Goal: Information Seeking & Learning: Learn about a topic

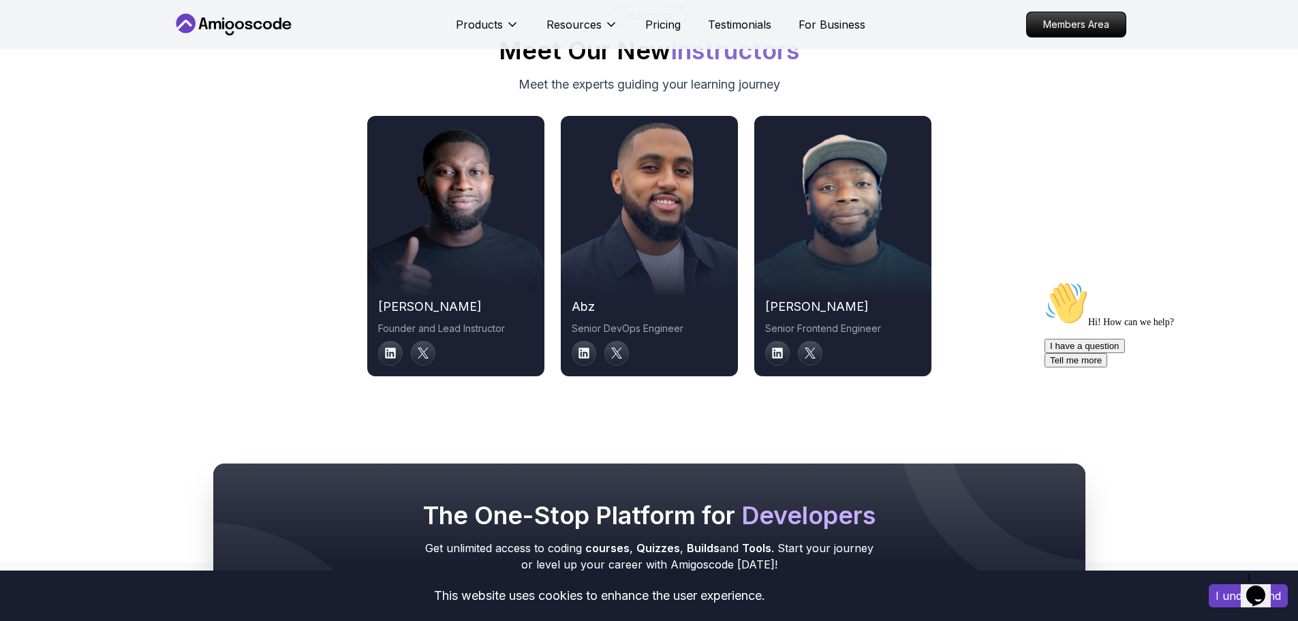
scroll to position [6884, 0]
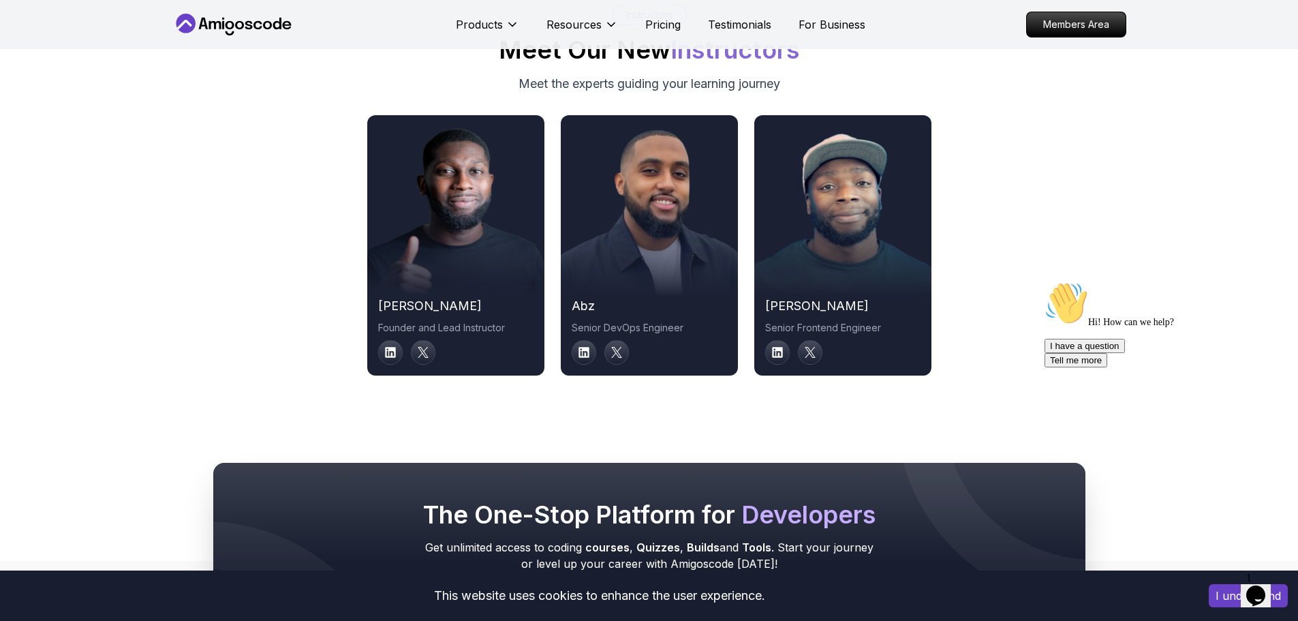
click at [343, 195] on div "nelson Founder and Lead Instructor abz Senior DevOps Engineer richard Senior Fr…" at bounding box center [649, 245] width 954 height 260
click at [979, 239] on div "nelson Founder and Lead Instructor abz Senior DevOps Engineer richard Senior Fr…" at bounding box center [649, 245] width 954 height 260
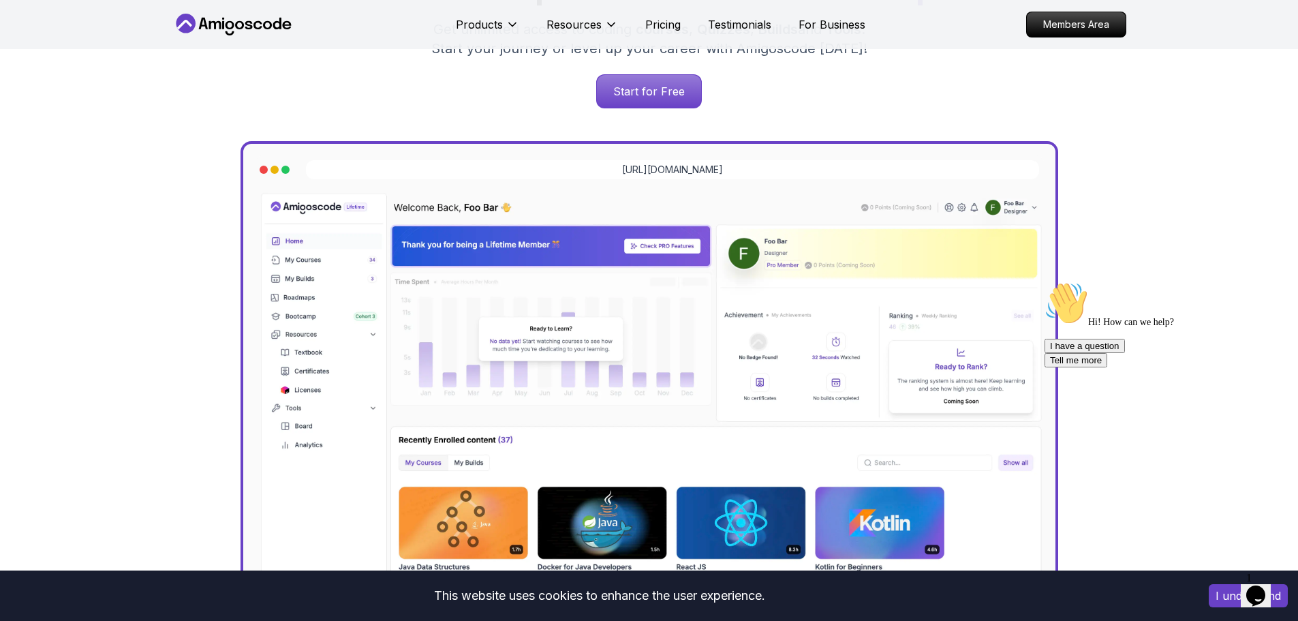
scroll to position [0, 0]
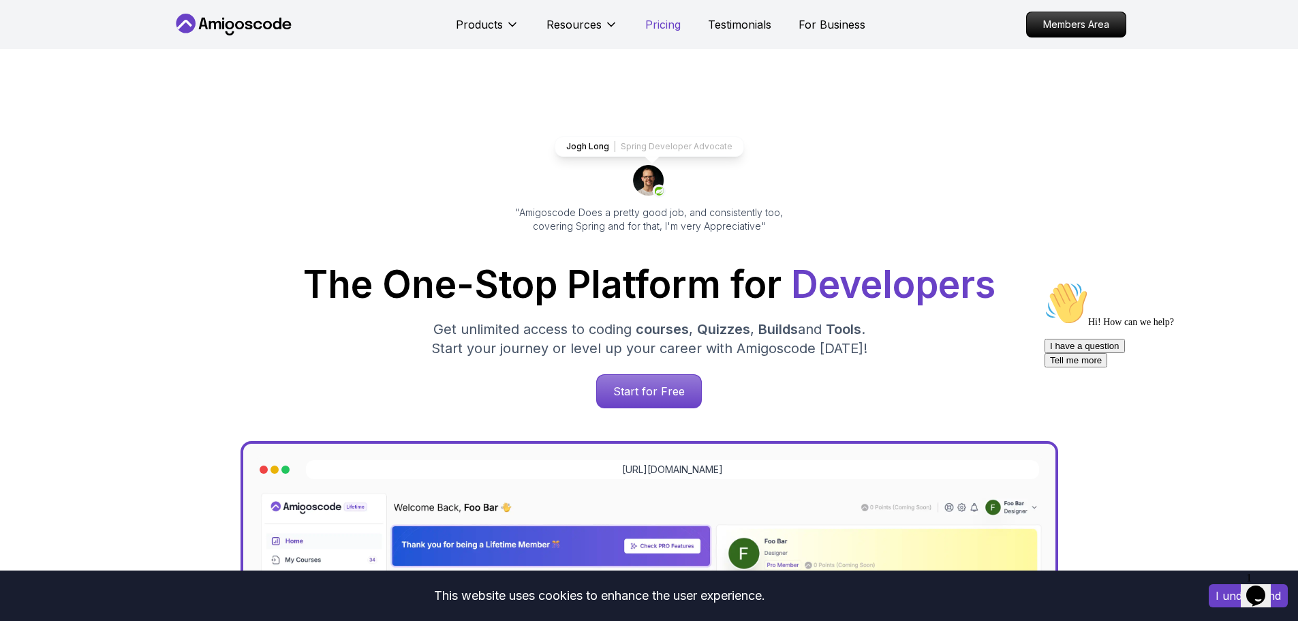
click at [662, 27] on p "Pricing" at bounding box center [662, 24] width 35 height 16
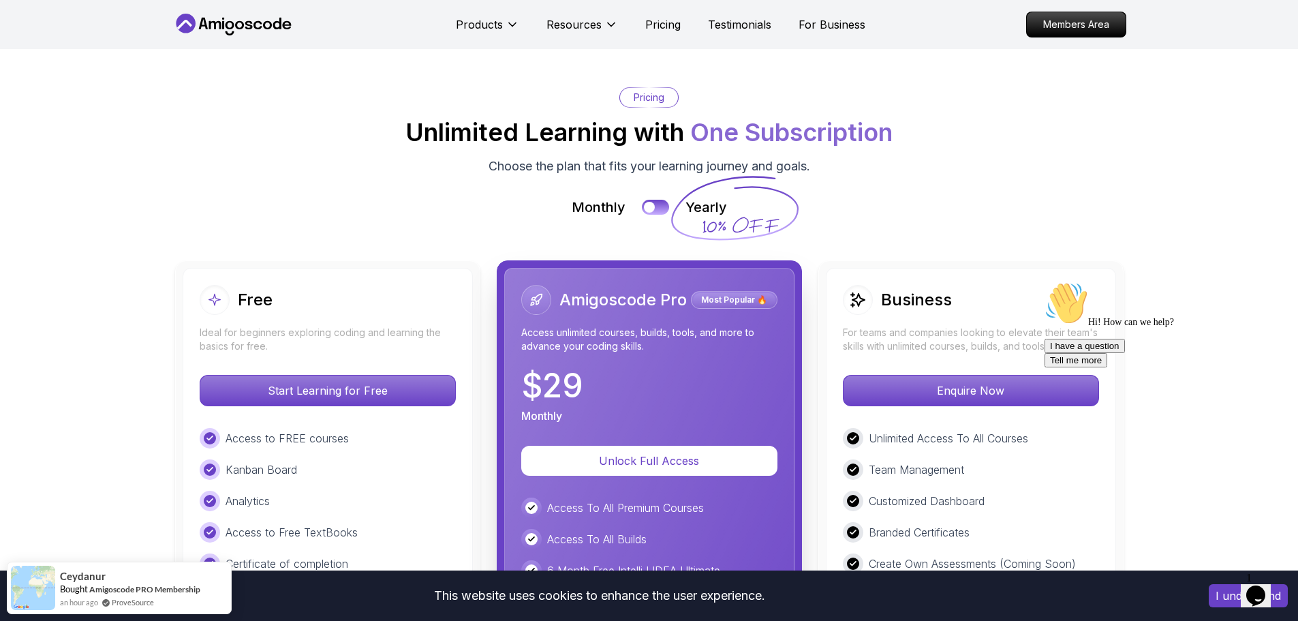
scroll to position [2997, 0]
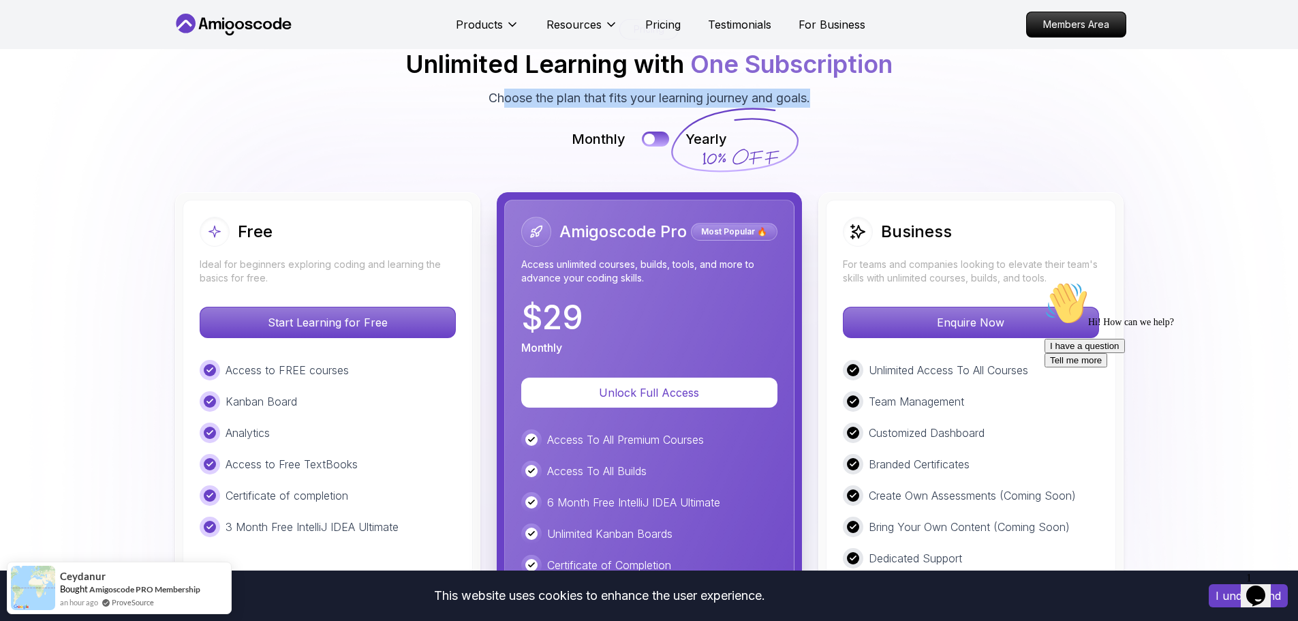
drag, startPoint x: 503, startPoint y: 98, endPoint x: 820, endPoint y: 100, distance: 316.9
click at [820, 100] on div "Pricing Unlimited Learning with One Subscription Choose the plan that fits your…" at bounding box center [649, 63] width 954 height 89
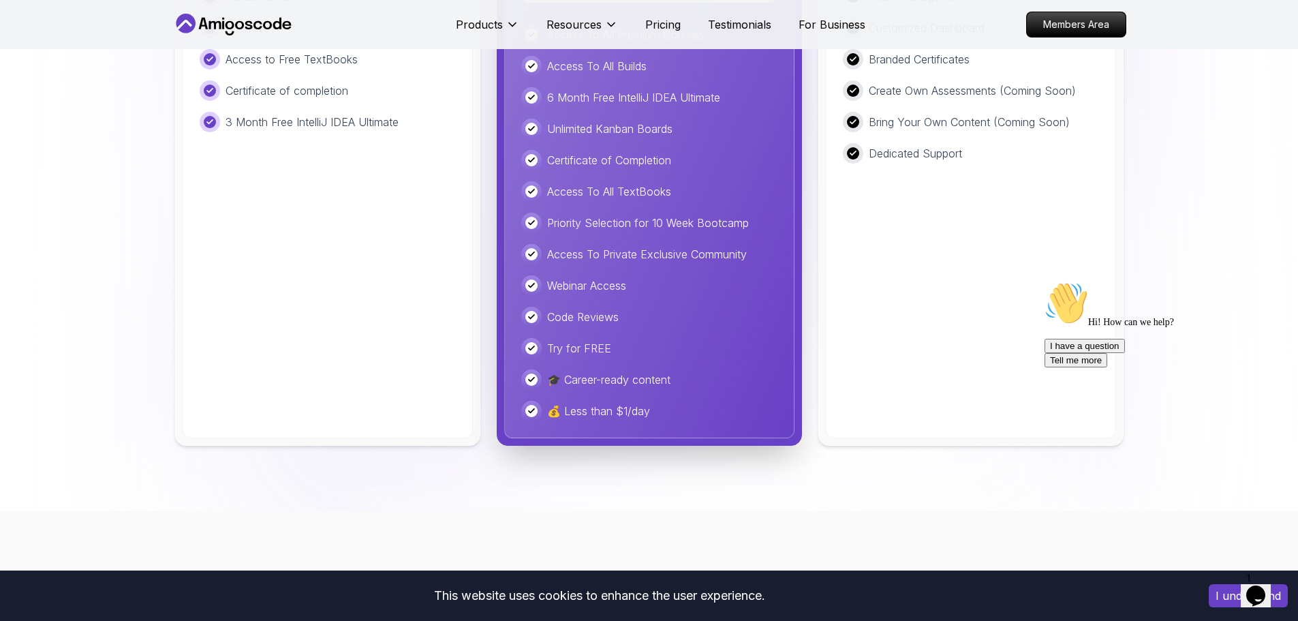
scroll to position [3406, 0]
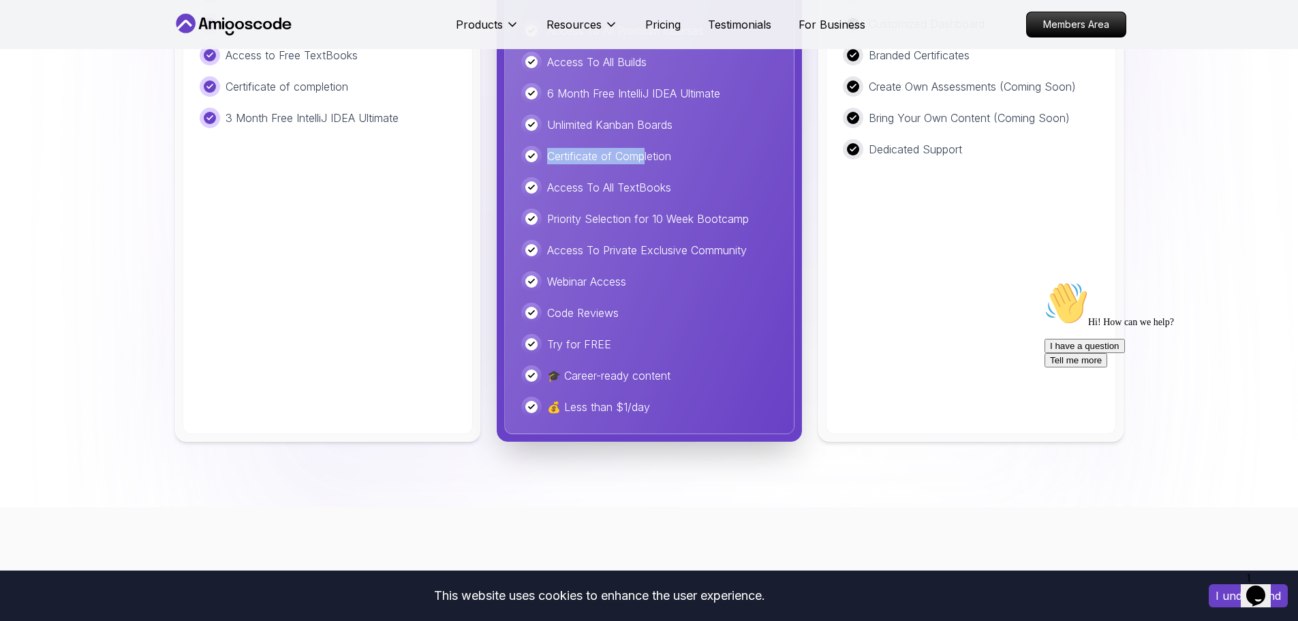
drag, startPoint x: 540, startPoint y: 159, endPoint x: 651, endPoint y: 159, distance: 111.1
click at [651, 159] on div "Certificate of Completion" at bounding box center [649, 156] width 256 height 20
click at [651, 159] on p "Certificate of Completion" at bounding box center [609, 156] width 124 height 16
drag, startPoint x: 555, startPoint y: 188, endPoint x: 675, endPoint y: 195, distance: 120.1
click at [673, 195] on div "Access To All TextBooks" at bounding box center [649, 187] width 256 height 20
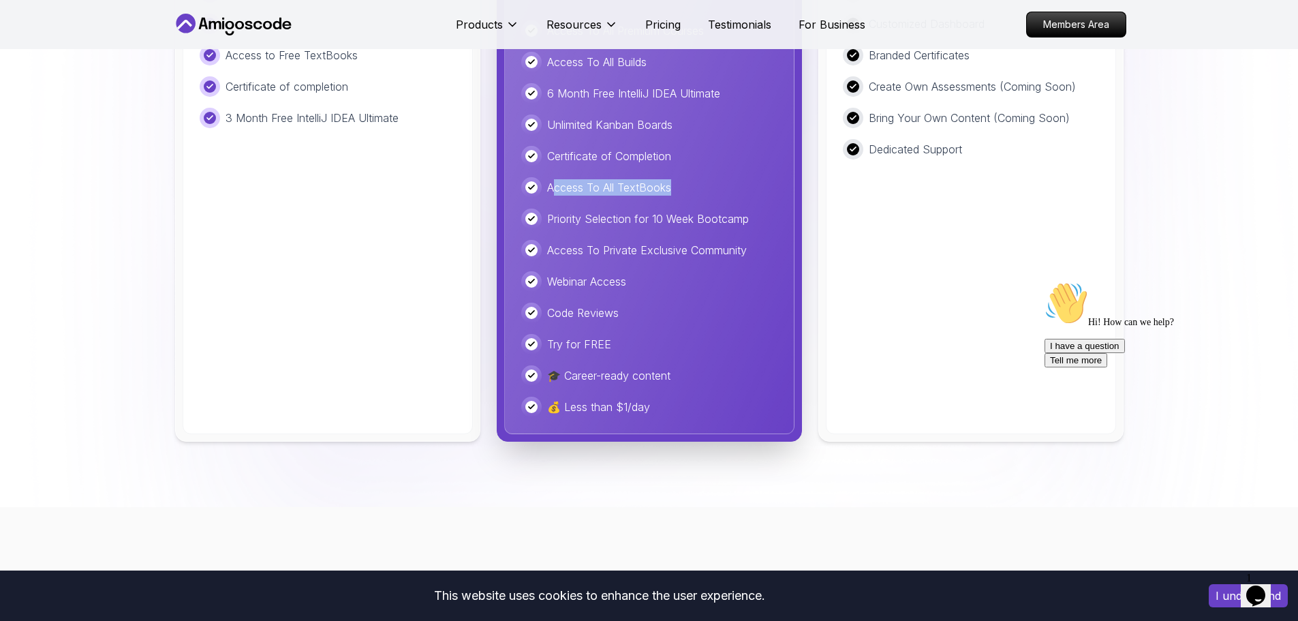
click at [675, 195] on div "Access To All TextBooks" at bounding box center [649, 187] width 256 height 20
drag, startPoint x: 577, startPoint y: 223, endPoint x: 717, endPoint y: 232, distance: 140.7
click at [701, 232] on div "Access To All Premium Courses Access To All Builds 6 Month Free IntelliJ IDEA U…" at bounding box center [649, 218] width 256 height 397
click at [717, 232] on div "Access To All Premium Courses Access To All Builds 6 Month Free IntelliJ IDEA U…" at bounding box center [649, 218] width 256 height 397
click at [644, 238] on div "Access To All Premium Courses Access To All Builds 6 Month Free IntelliJ IDEA U…" at bounding box center [649, 218] width 256 height 397
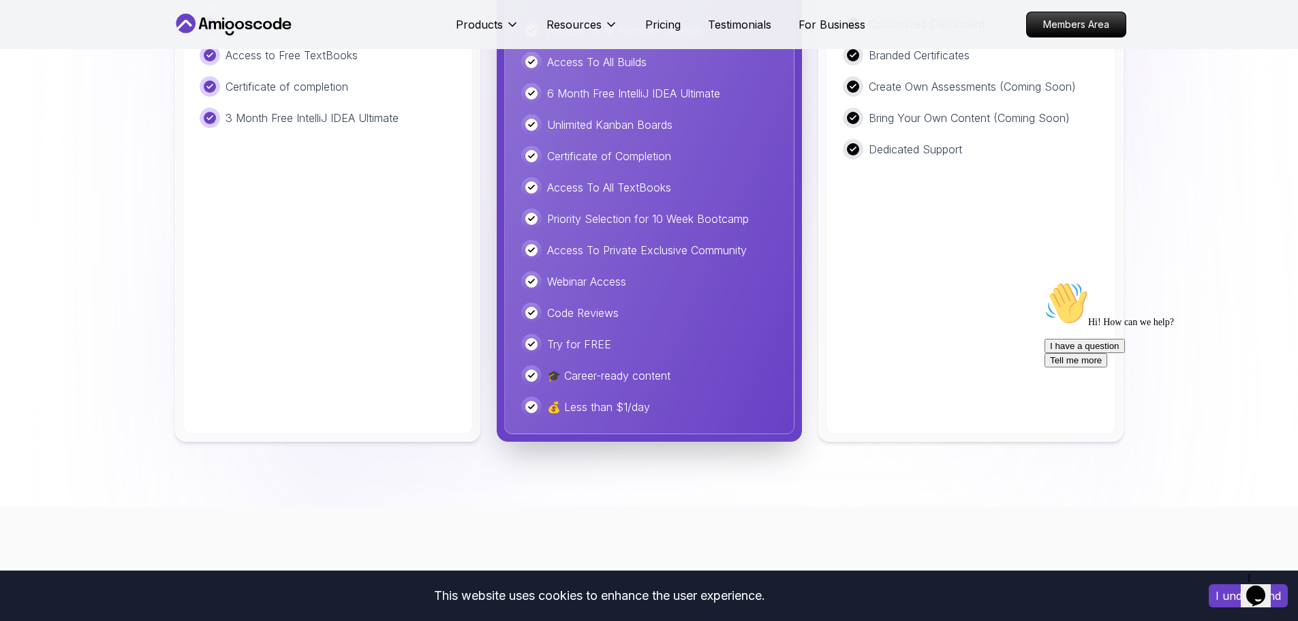
click at [578, 273] on div "Webinar Access" at bounding box center [649, 281] width 256 height 20
click at [605, 308] on div "Access To All Premium Courses Access To All Builds 6 Month Free IntelliJ IDEA U…" at bounding box center [649, 218] width 256 height 397
drag, startPoint x: 569, startPoint y: 333, endPoint x: 590, endPoint y: 340, distance: 22.4
click at [590, 340] on div "Access To All Premium Courses Access To All Builds 6 Month Free IntelliJ IDEA U…" at bounding box center [649, 218] width 256 height 397
drag, startPoint x: 576, startPoint y: 355, endPoint x: 646, endPoint y: 375, distance: 72.9
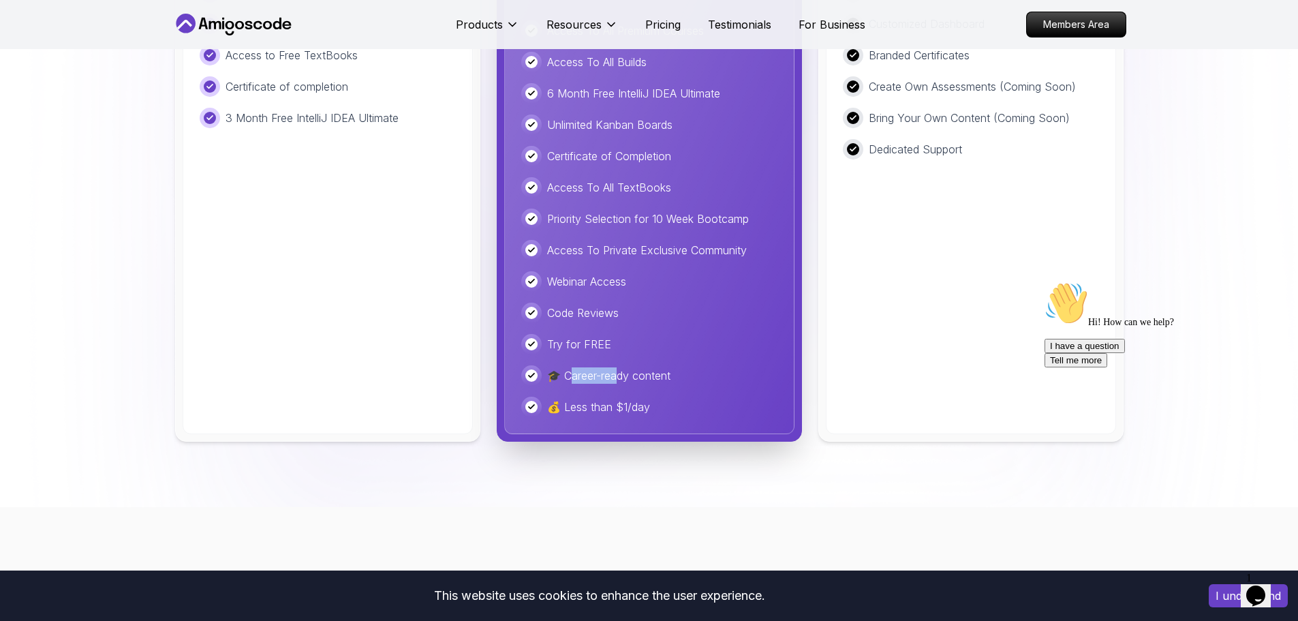
click at [627, 369] on div "Access To All Premium Courses Access To All Builds 6 Month Free IntelliJ IDEA U…" at bounding box center [649, 218] width 256 height 397
click at [571, 349] on p "Try for FREE" at bounding box center [579, 344] width 64 height 16
drag, startPoint x: 580, startPoint y: 343, endPoint x: 614, endPoint y: 343, distance: 34.1
click at [609, 343] on div "Try for FREE" at bounding box center [649, 344] width 256 height 20
click at [614, 343] on div "Try for FREE" at bounding box center [649, 344] width 256 height 20
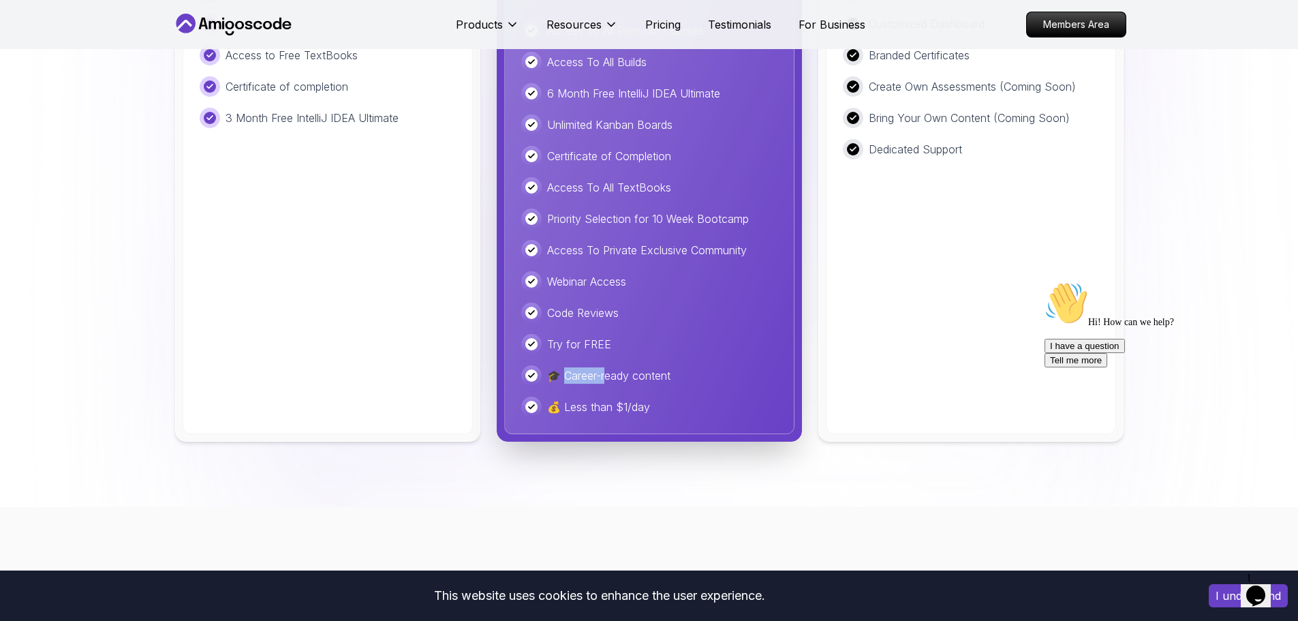
click at [611, 378] on p "🎓 Career-ready content" at bounding box center [608, 375] width 123 height 16
click at [656, 378] on p "🎓 Career-ready content" at bounding box center [608, 375] width 123 height 16
drag, startPoint x: 629, startPoint y: 415, endPoint x: 654, endPoint y: 415, distance: 25.2
click at [654, 415] on div "💰 Less than $1/day" at bounding box center [649, 407] width 256 height 20
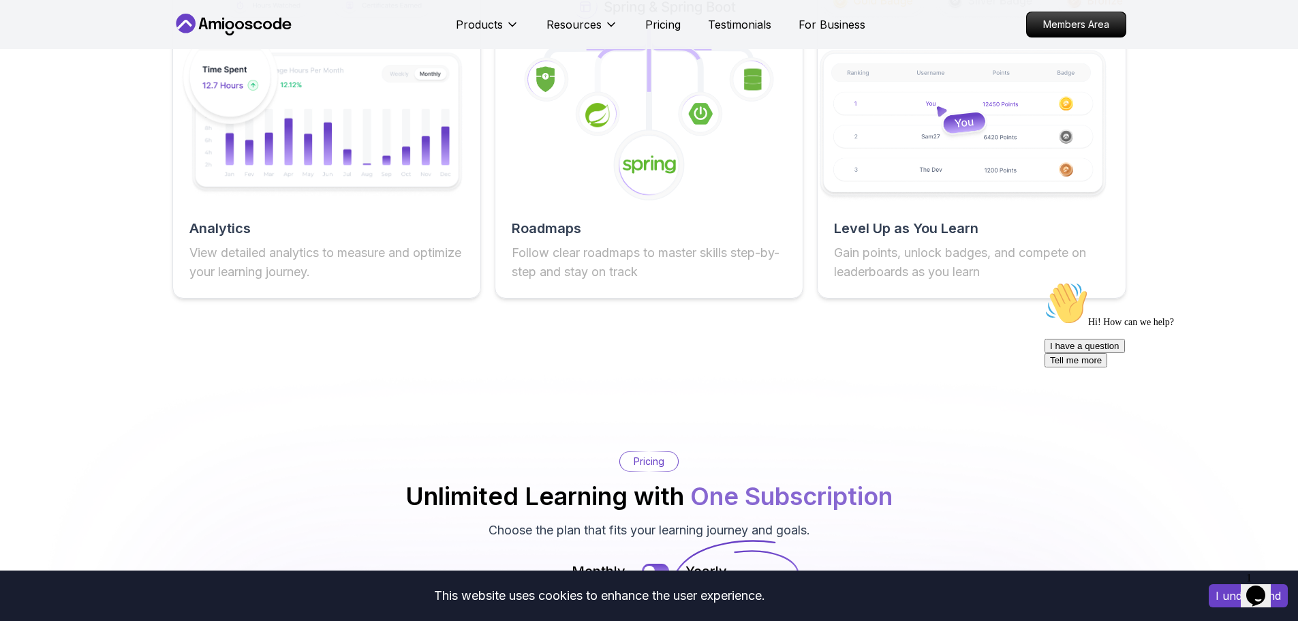
scroll to position [2384, 0]
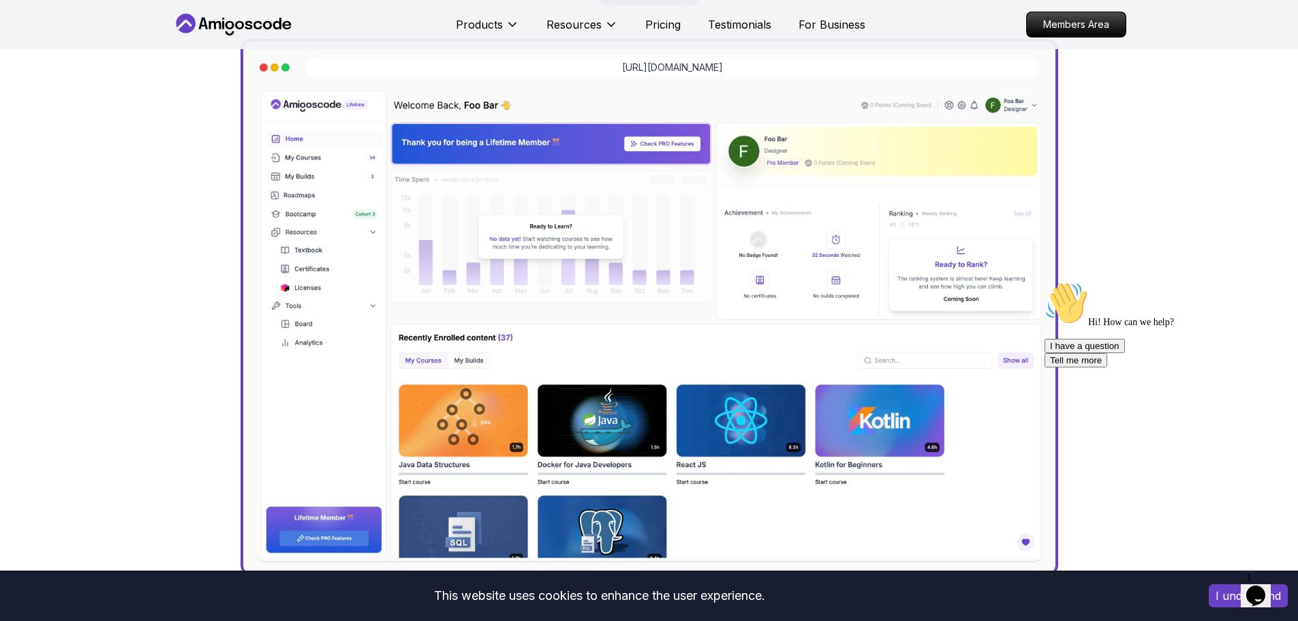
scroll to position [409, 0]
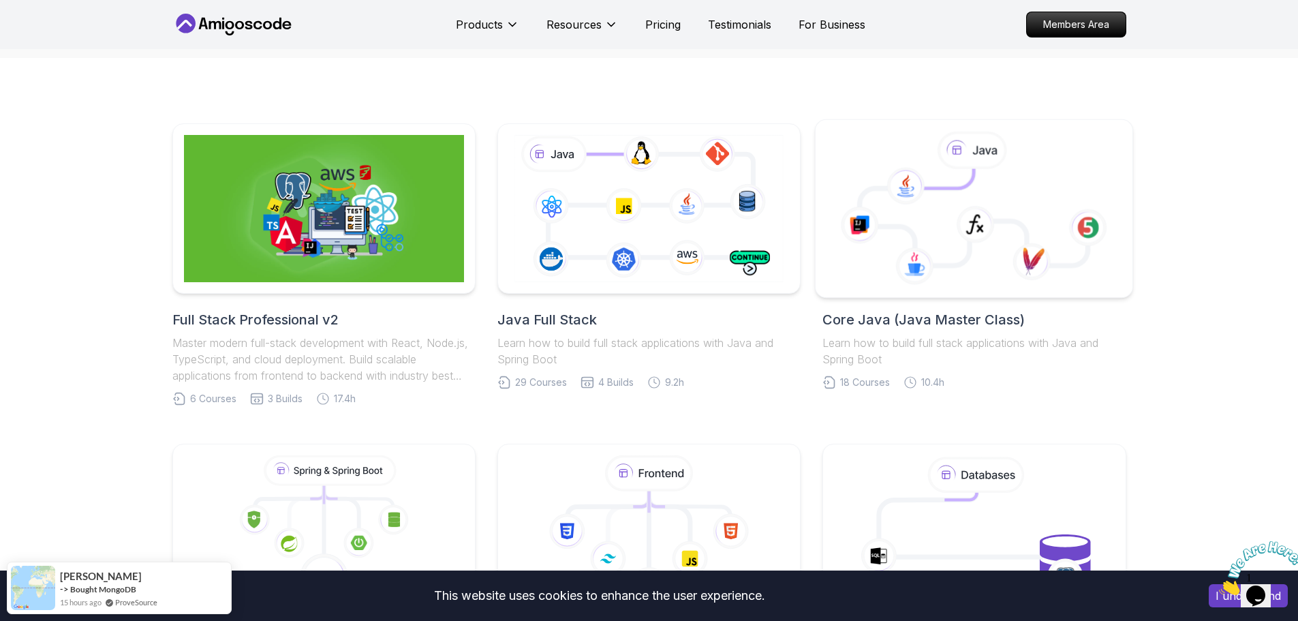
scroll to position [273, 0]
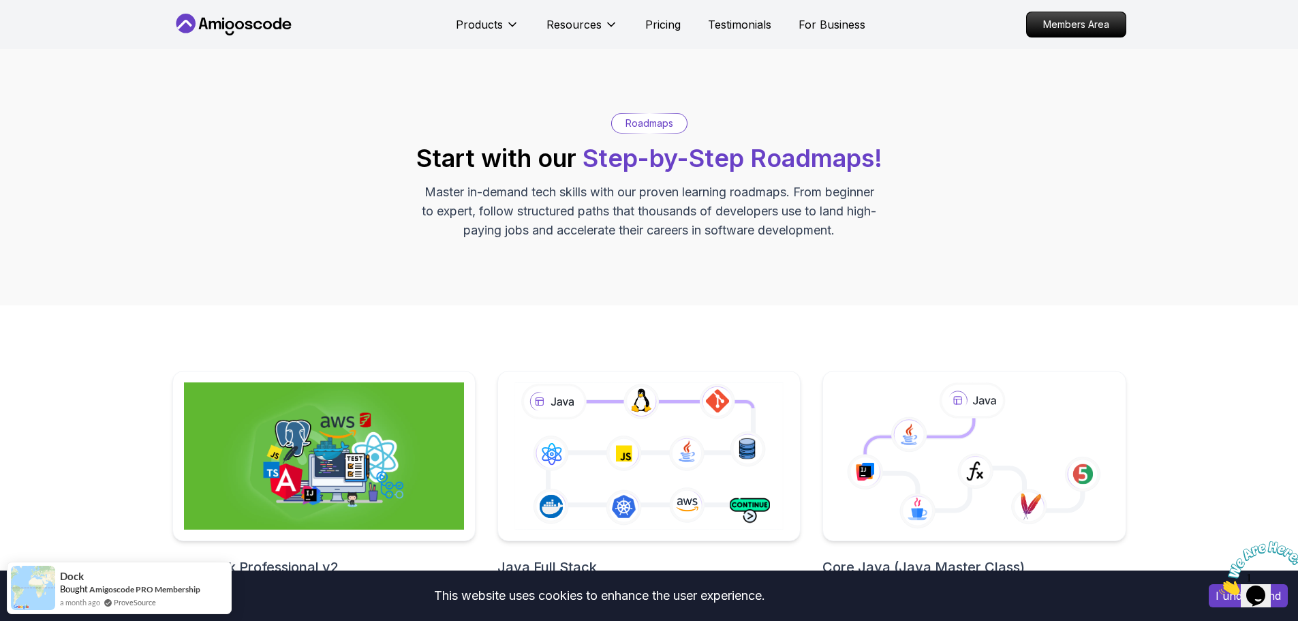
scroll to position [0, 0]
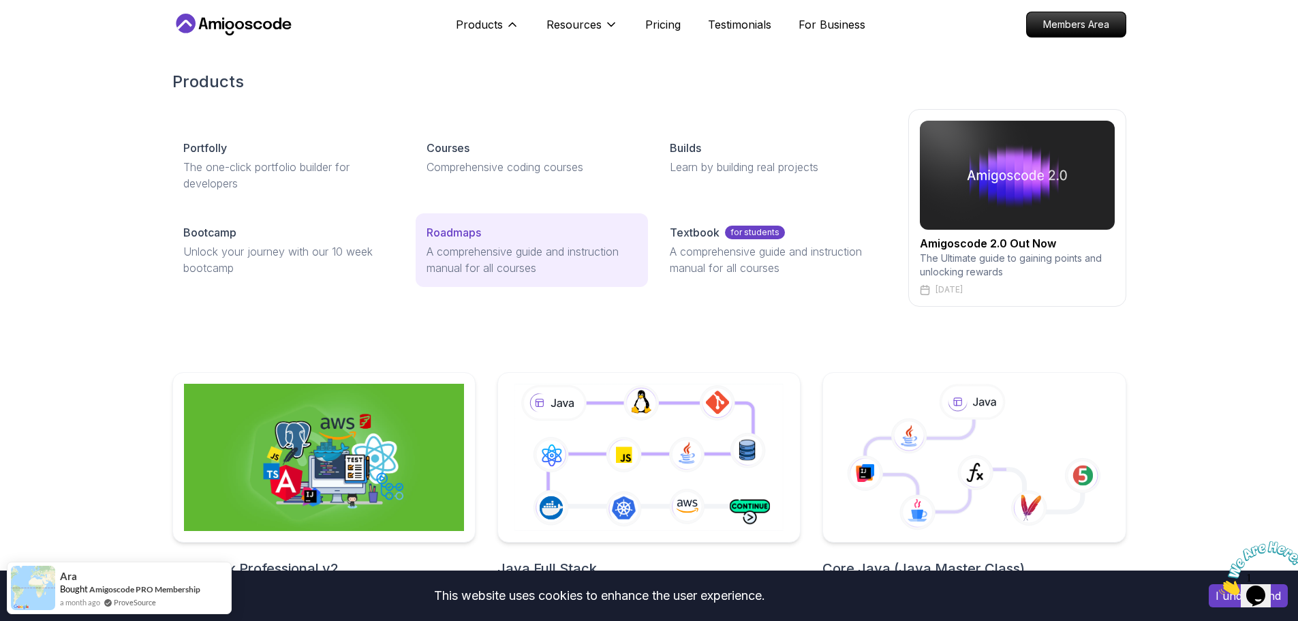
click at [498, 242] on link "Roadmaps A comprehensive guide and instruction manual for all courses" at bounding box center [532, 250] width 232 height 74
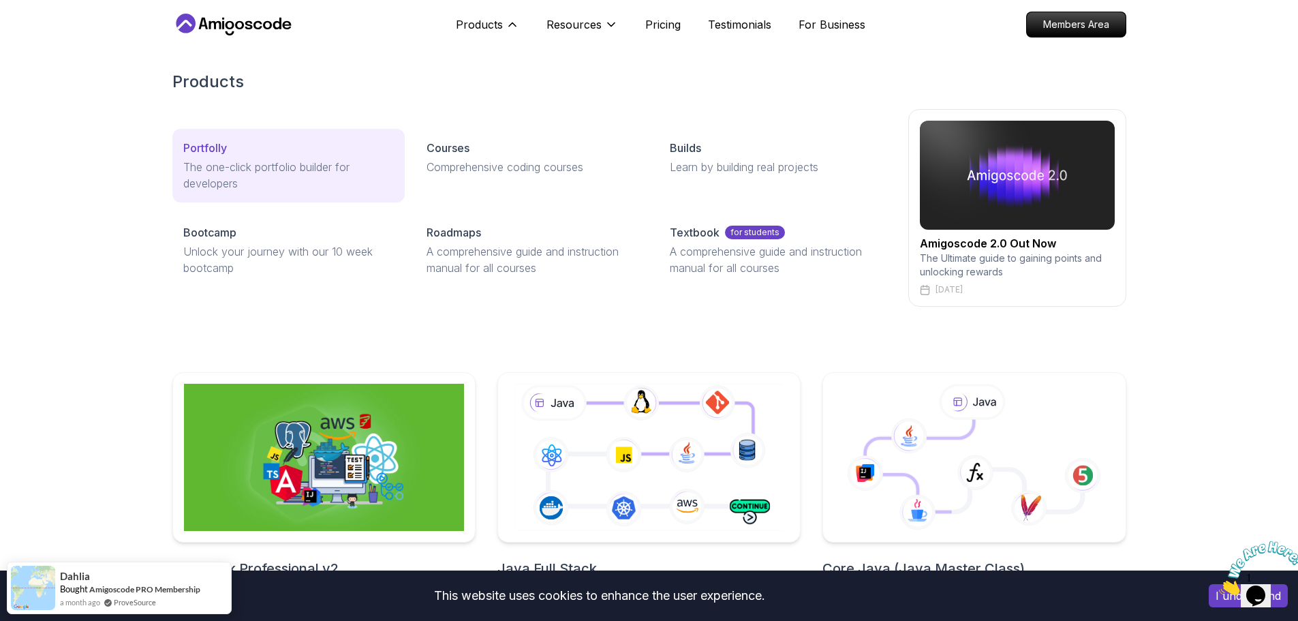
click at [277, 172] on p "The one-click portfolio builder for developers" at bounding box center [288, 175] width 211 height 33
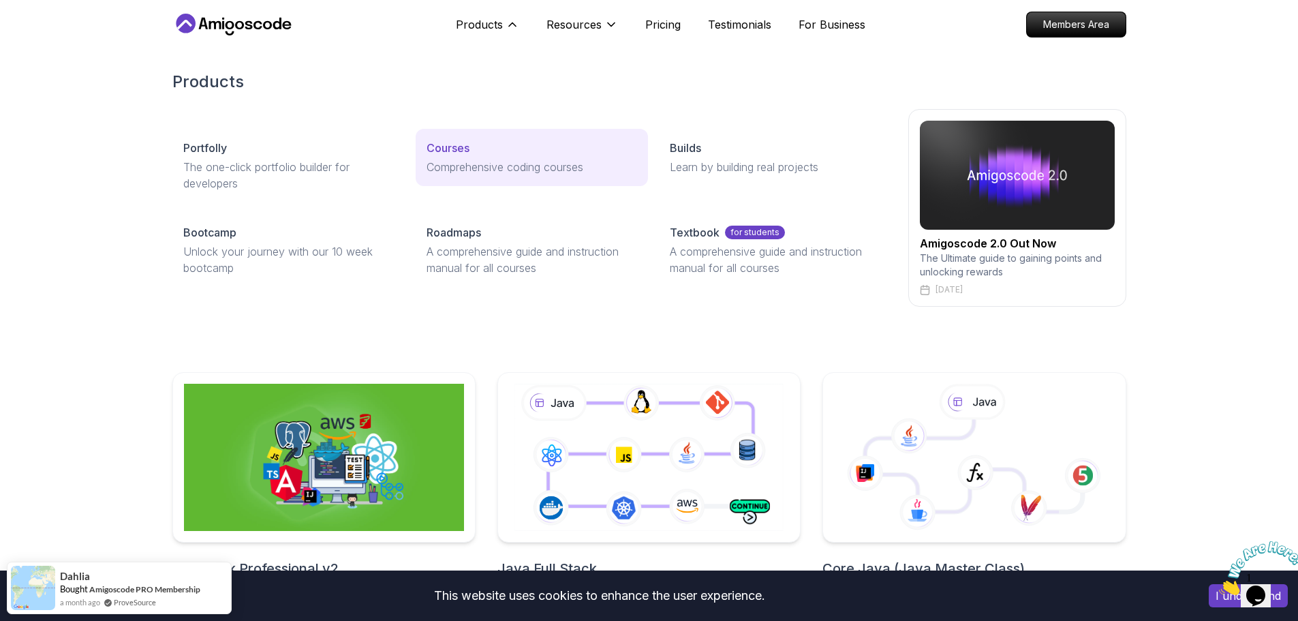
click at [485, 148] on div "Courses" at bounding box center [532, 148] width 211 height 16
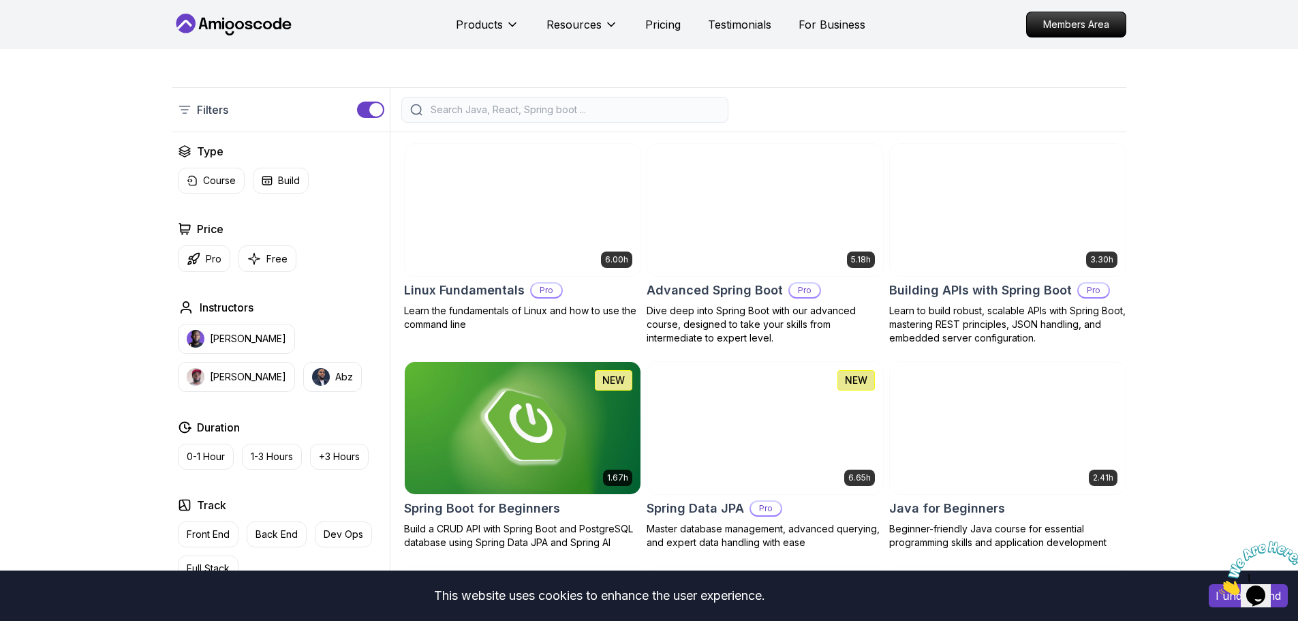
scroll to position [341, 0]
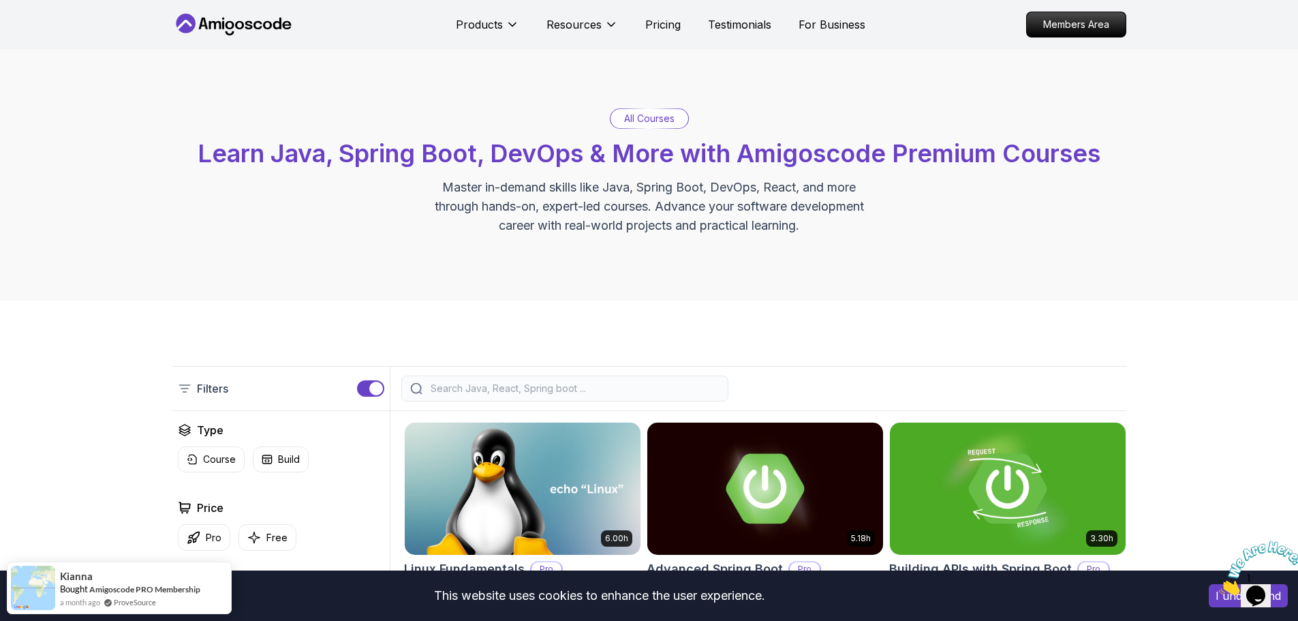
scroll to position [0, 0]
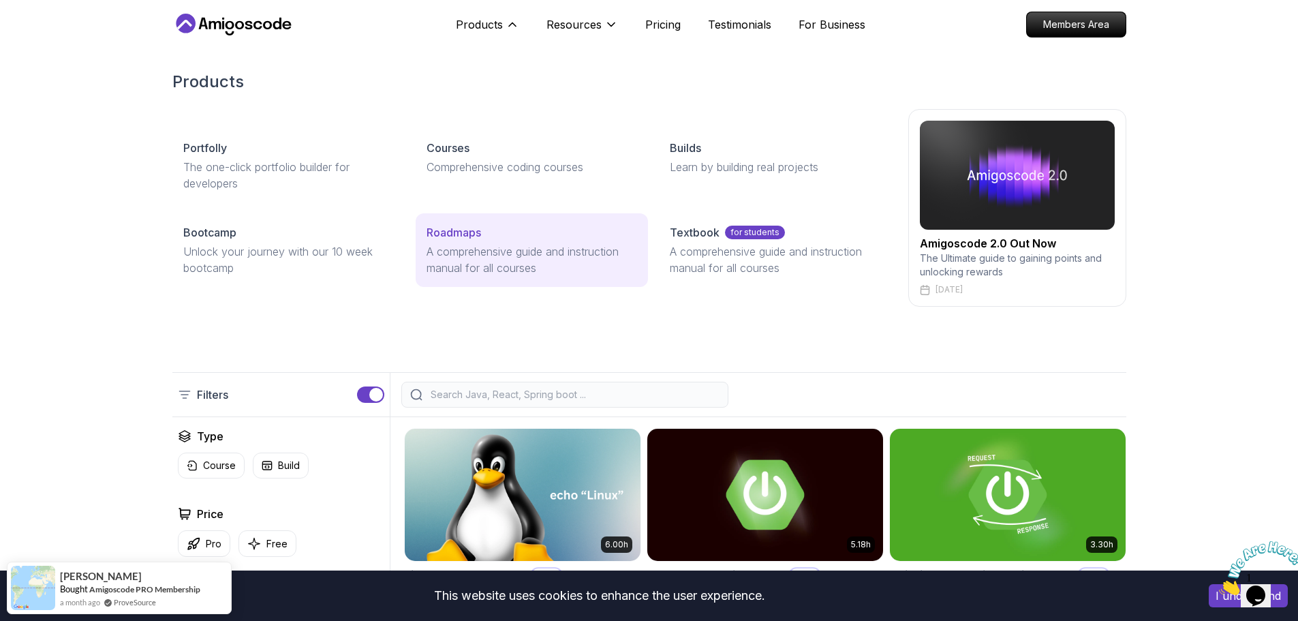
click at [515, 261] on p "A comprehensive guide and instruction manual for all courses" at bounding box center [532, 259] width 211 height 33
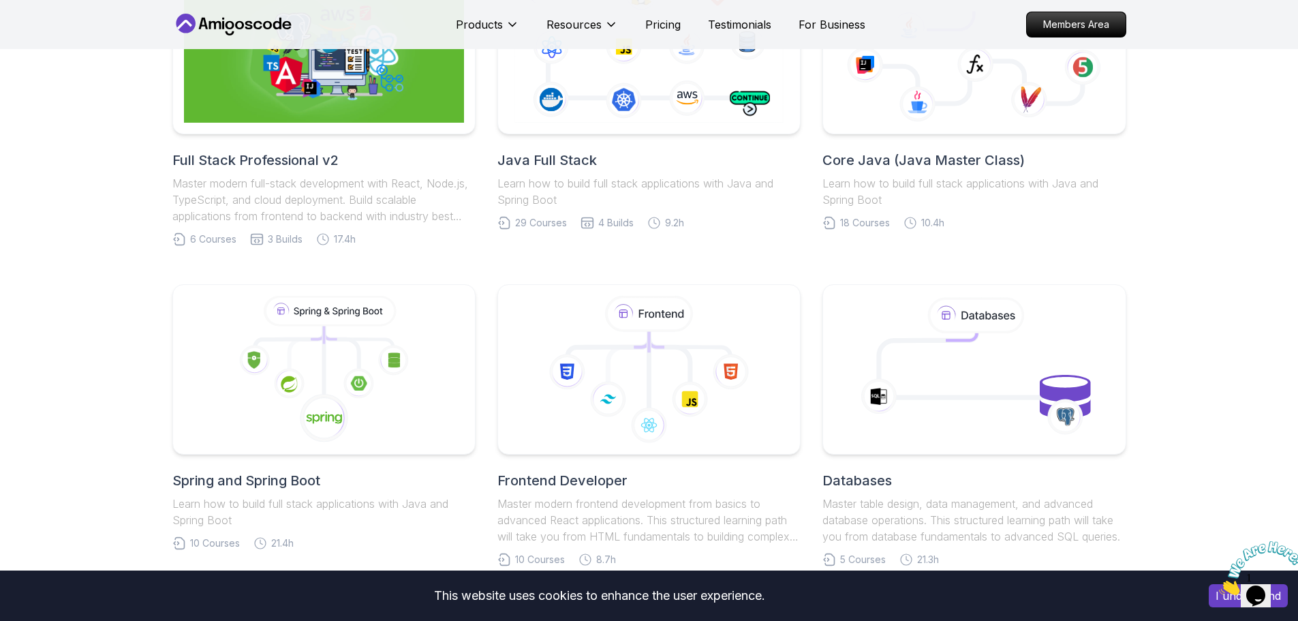
scroll to position [409, 0]
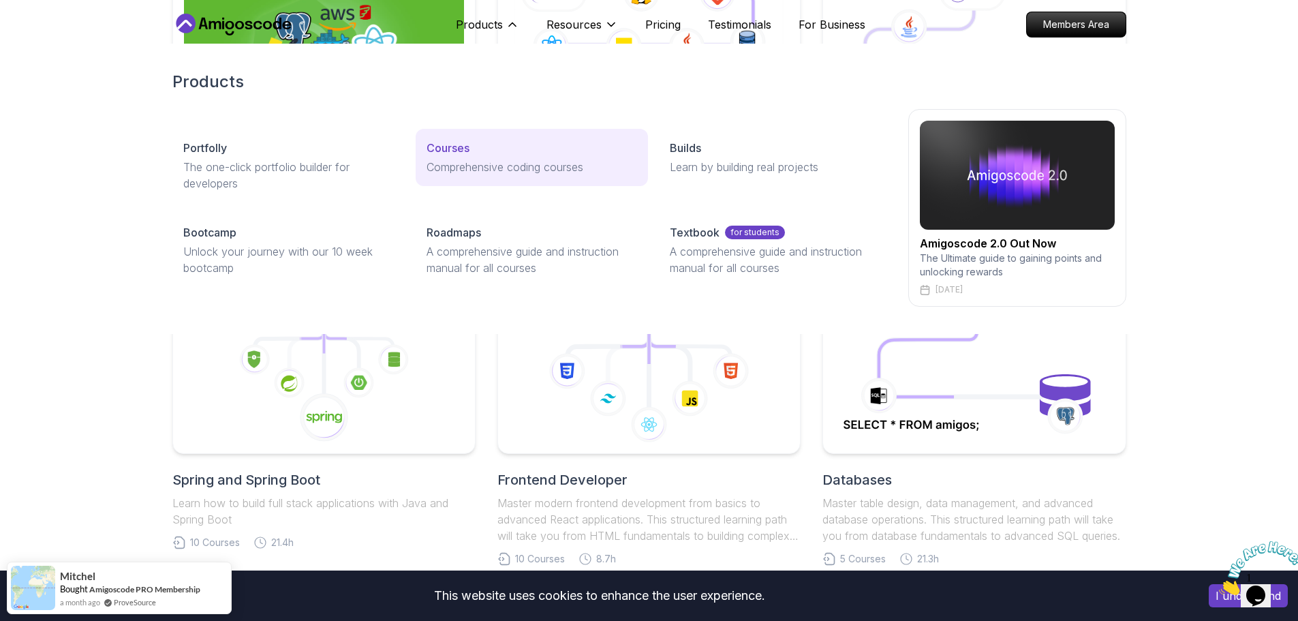
click at [510, 161] on p "Comprehensive coding courses" at bounding box center [532, 167] width 211 height 16
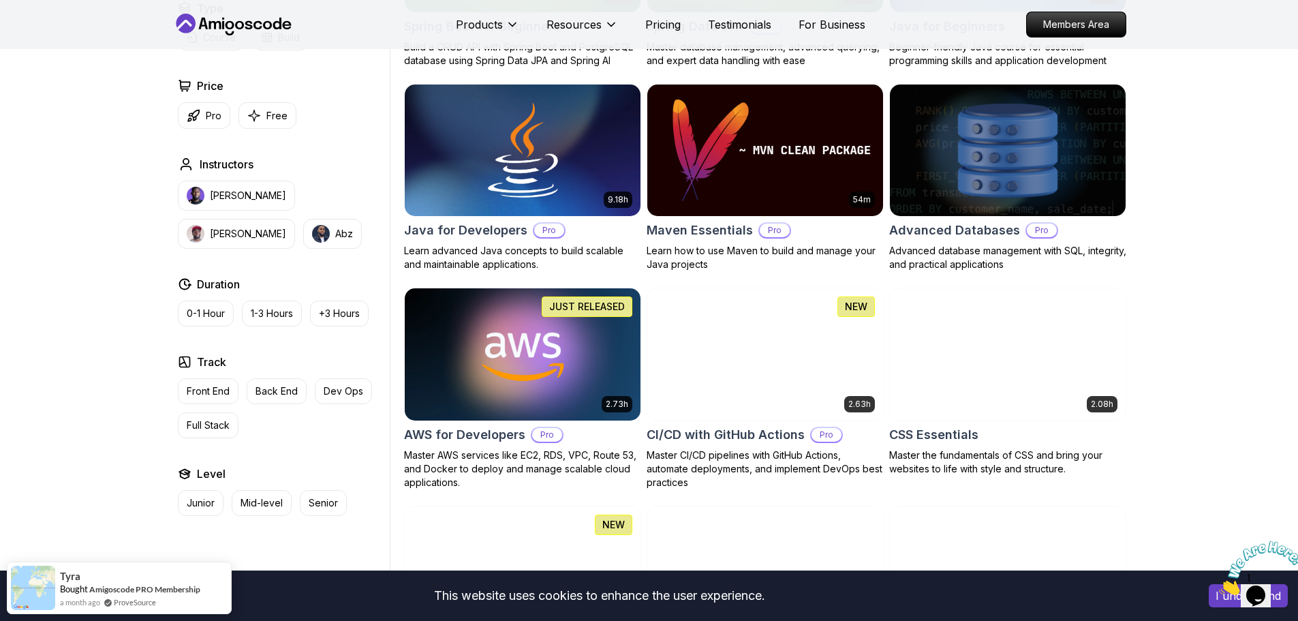
scroll to position [750, 0]
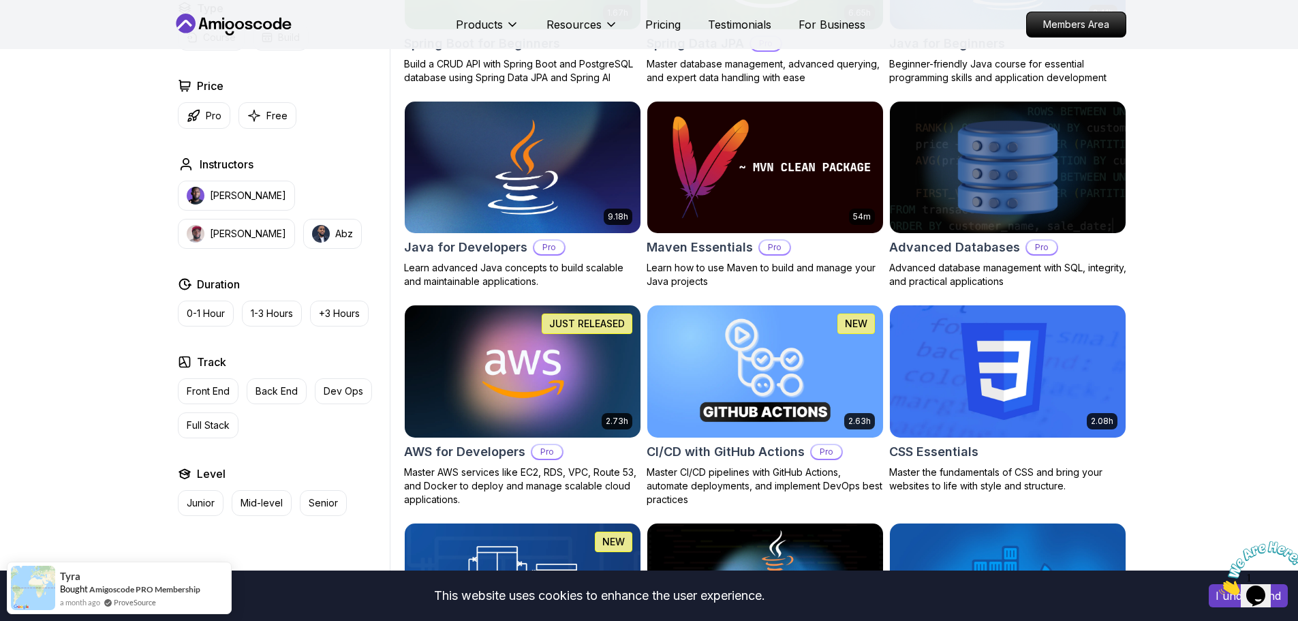
click at [998, 172] on img at bounding box center [1007, 167] width 247 height 138
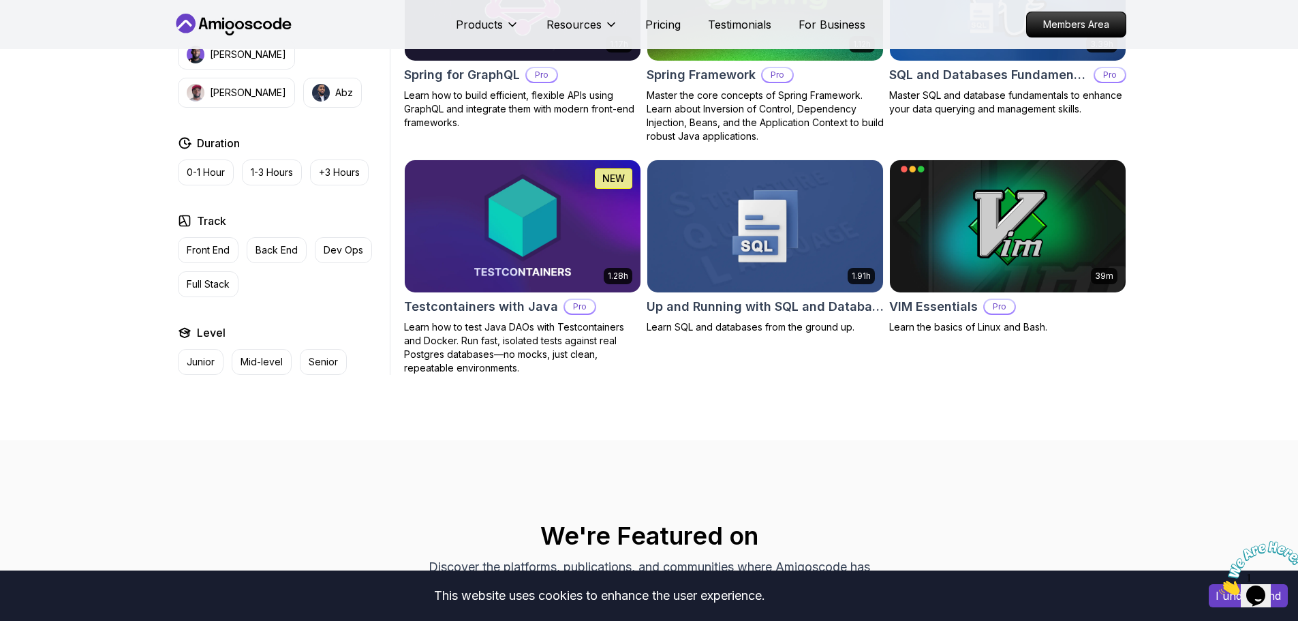
scroll to position [3544, 0]
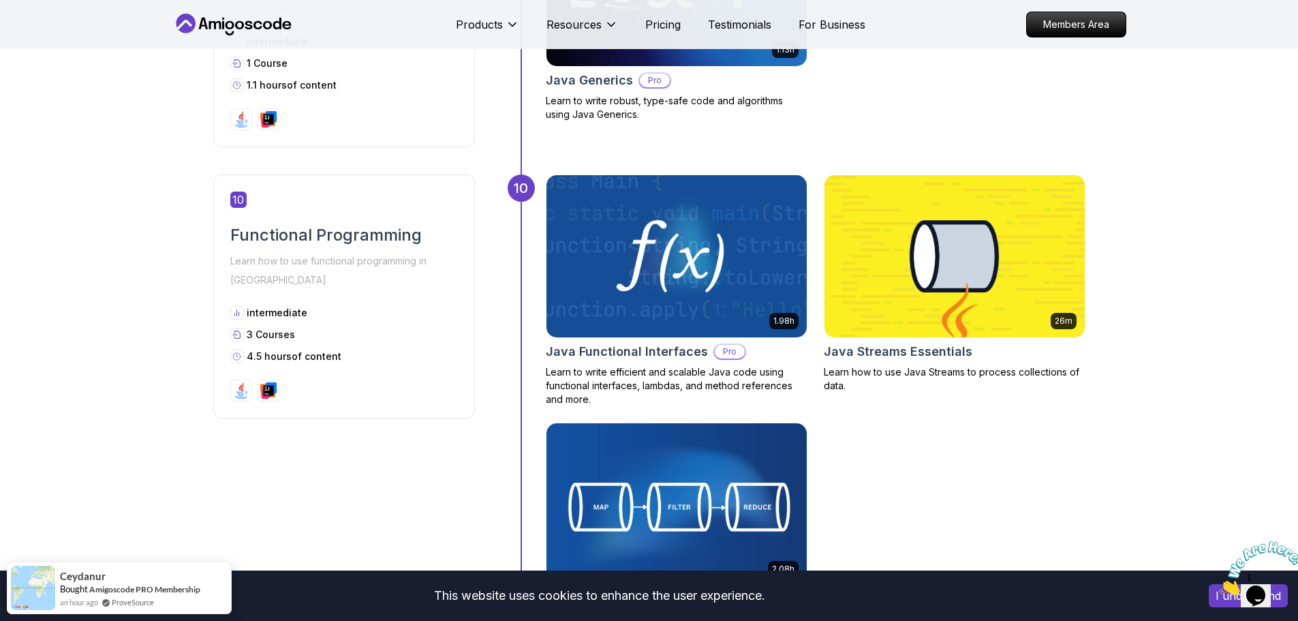
scroll to position [2999, 0]
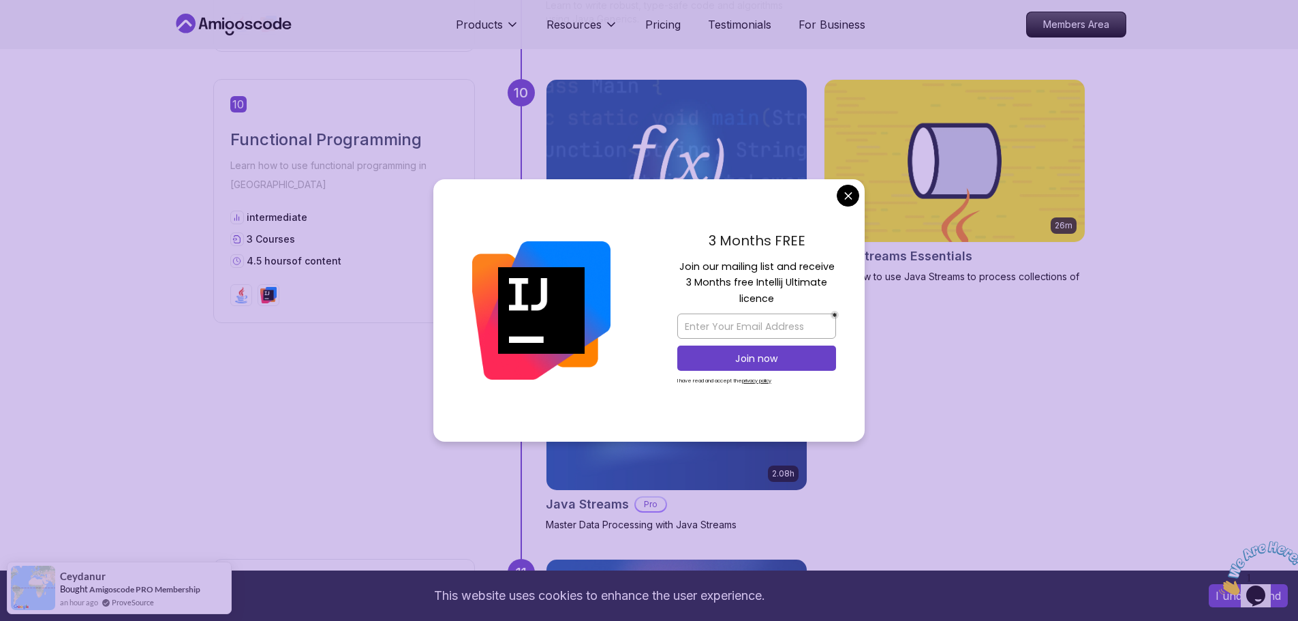
click at [846, 192] on body "This website uses cookies to enhance the user experience. I understand Products…" at bounding box center [649, 108] width 1298 height 6214
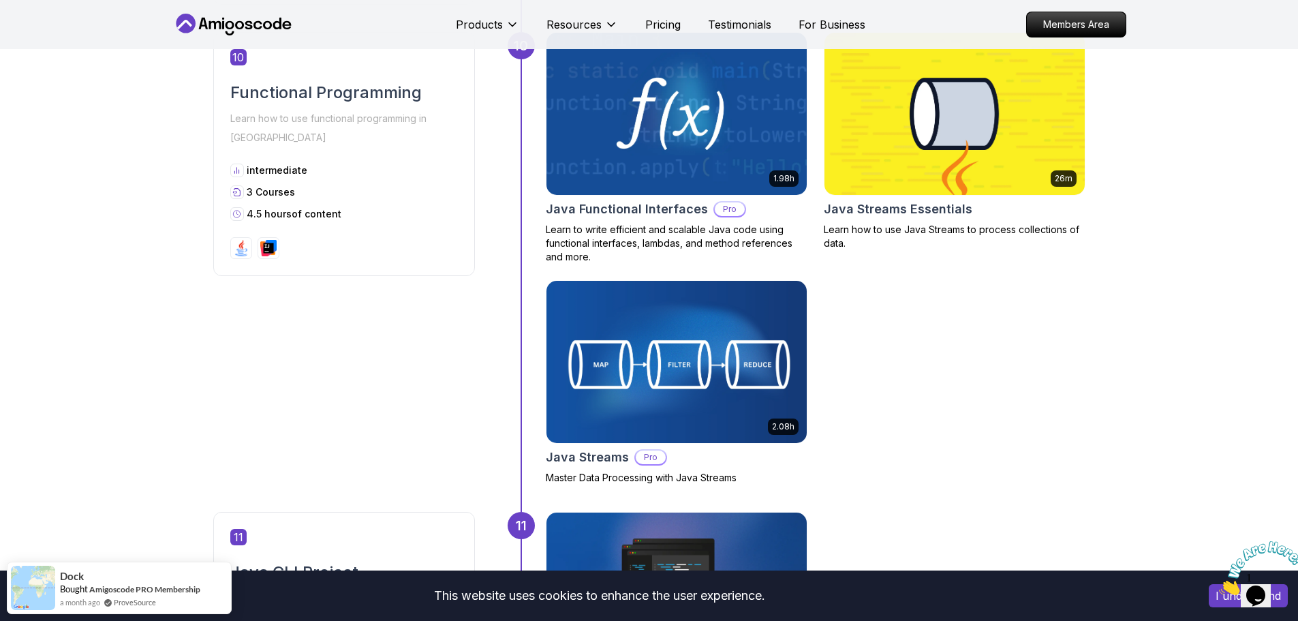
scroll to position [3067, 0]
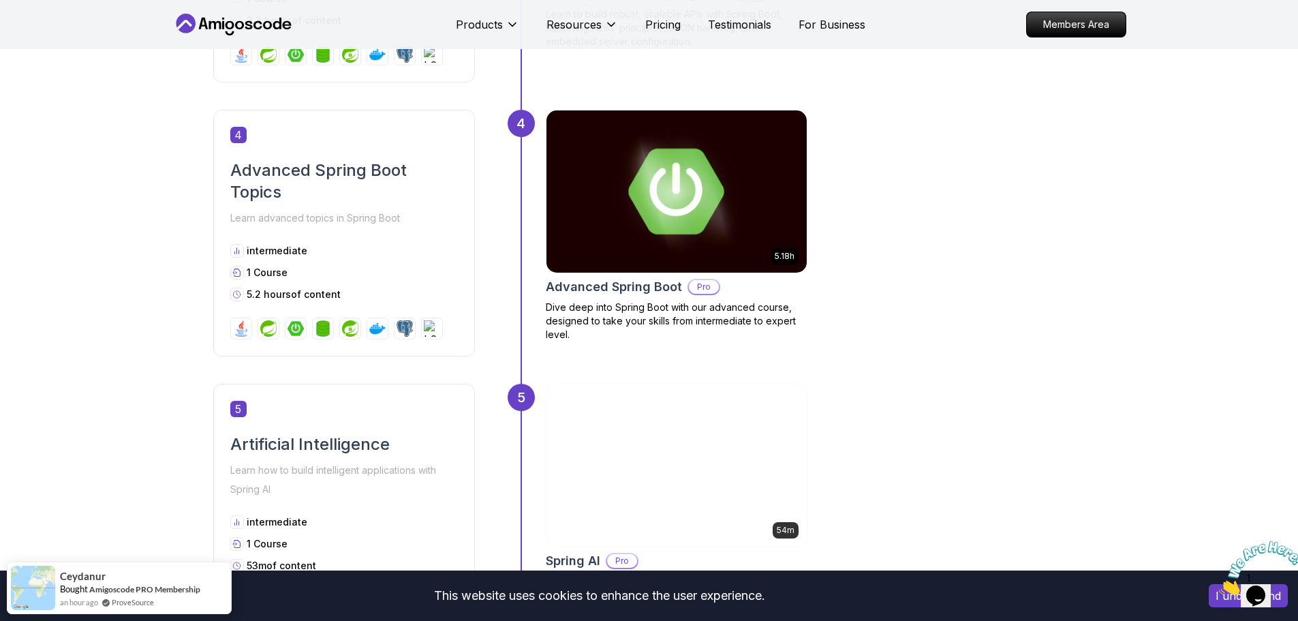
scroll to position [1499, 0]
